Goal: Information Seeking & Learning: Learn about a topic

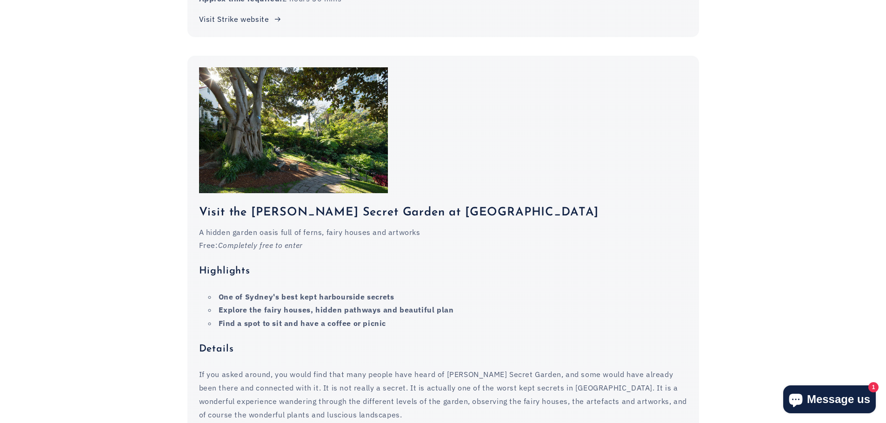
scroll to position [5160, 0]
drag, startPoint x: 251, startPoint y: 165, endPoint x: 423, endPoint y: 162, distance: 172.0
click at [423, 205] on h3 "Visit the [PERSON_NAME] Secret Garden at [GEOGRAPHIC_DATA]" at bounding box center [443, 213] width 488 height 16
copy h3 "[PERSON_NAME] Secret Garden"
click at [571, 193] on div "Visit the [PERSON_NAME] Secret Garden at [GEOGRAPHIC_DATA] A hidden garden oasi…" at bounding box center [442, 390] width 511 height 394
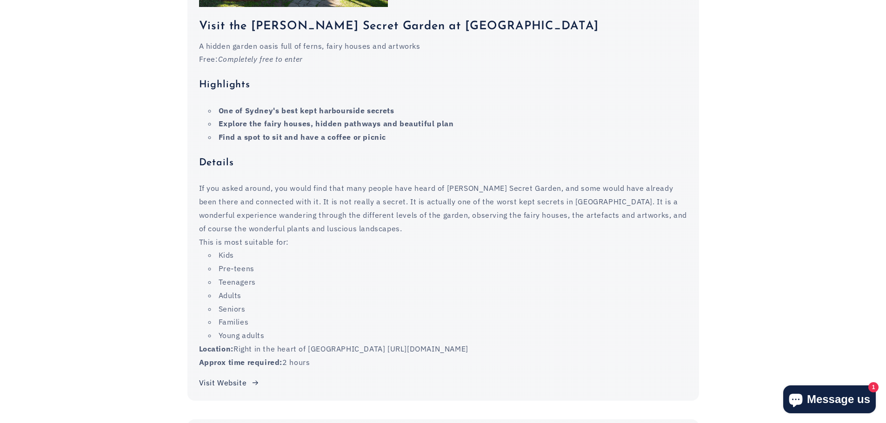
click at [507, 262] on li "Pre-teens" at bounding box center [447, 268] width 479 height 13
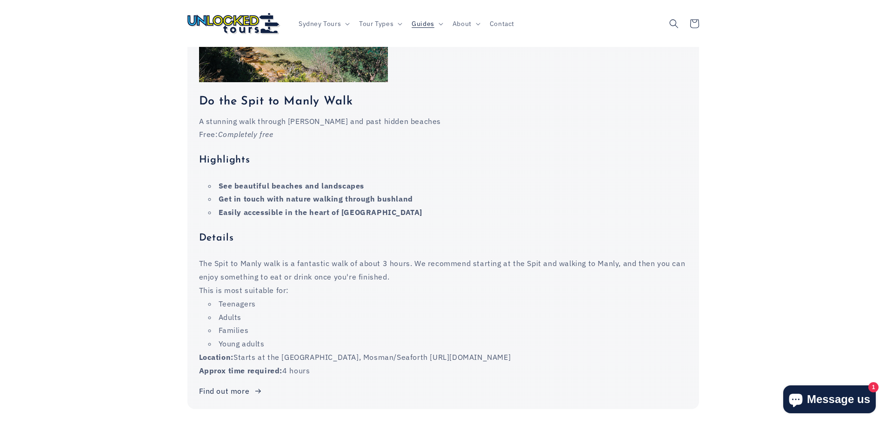
scroll to position [5764, 0]
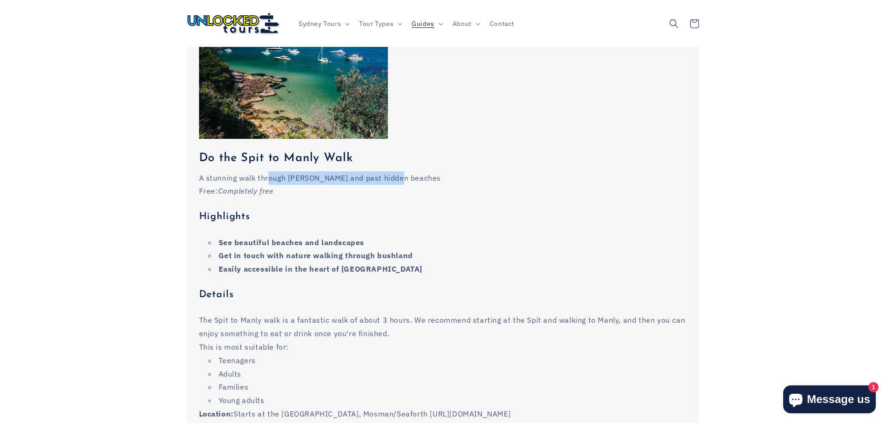
drag, startPoint x: 267, startPoint y: 127, endPoint x: 441, endPoint y: 122, distance: 174.0
click at [441, 139] on div "Do the Spit to Manly Walk A stunning walk through [PERSON_NAME] and past hidden…" at bounding box center [442, 302] width 511 height 327
click at [206, 172] on p "A stunning walk through [PERSON_NAME] and past hidden beaches" at bounding box center [443, 178] width 488 height 13
drag, startPoint x: 197, startPoint y: 130, endPoint x: 404, endPoint y: 133, distance: 206.4
click at [404, 139] on div "Do the Spit to Manly Walk A stunning walk through [PERSON_NAME] and past hidden…" at bounding box center [442, 302] width 511 height 327
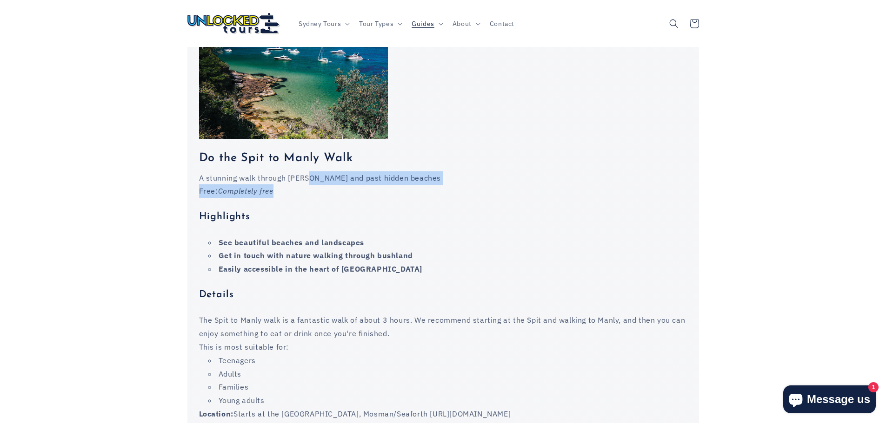
click at [307, 172] on div "A stunning walk through [PERSON_NAME] and past hidden beaches Free: Completely …" at bounding box center [443, 303] width 488 height 263
click at [281, 172] on p "A stunning walk through [PERSON_NAME] and past hidden beaches" at bounding box center [443, 178] width 488 height 13
drag, startPoint x: 198, startPoint y: 128, endPoint x: 408, endPoint y: 126, distance: 210.1
click at [408, 139] on div "Do the Spit to Manly Walk A stunning walk through [PERSON_NAME] and past hidden…" at bounding box center [442, 302] width 511 height 327
click at [430, 238] on div "A stunning walk through [PERSON_NAME] and past hidden beaches Free: Completely …" at bounding box center [443, 303] width 488 height 263
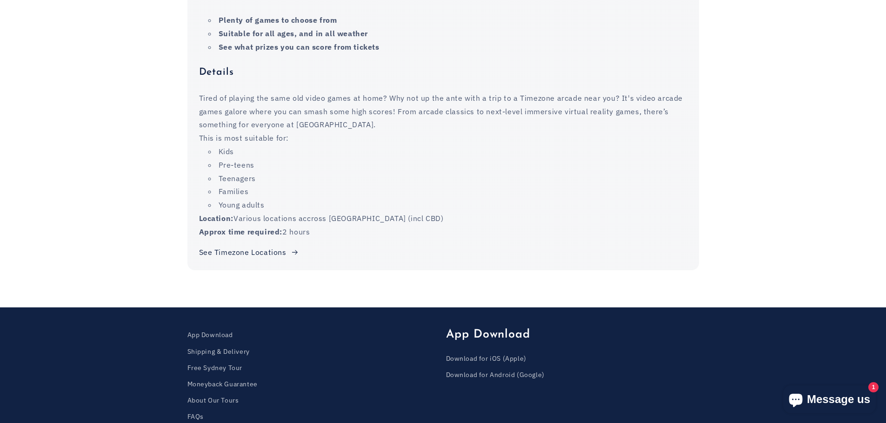
scroll to position [8673, 0]
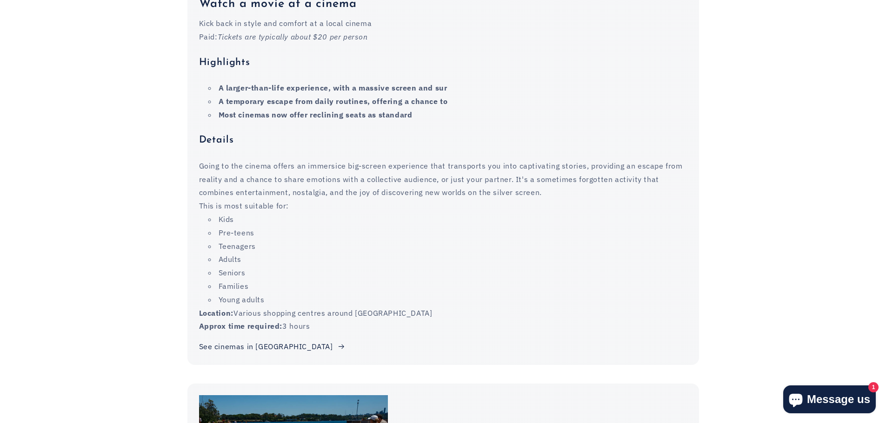
scroll to position [3812, 0]
